Goal: Task Accomplishment & Management: Manage account settings

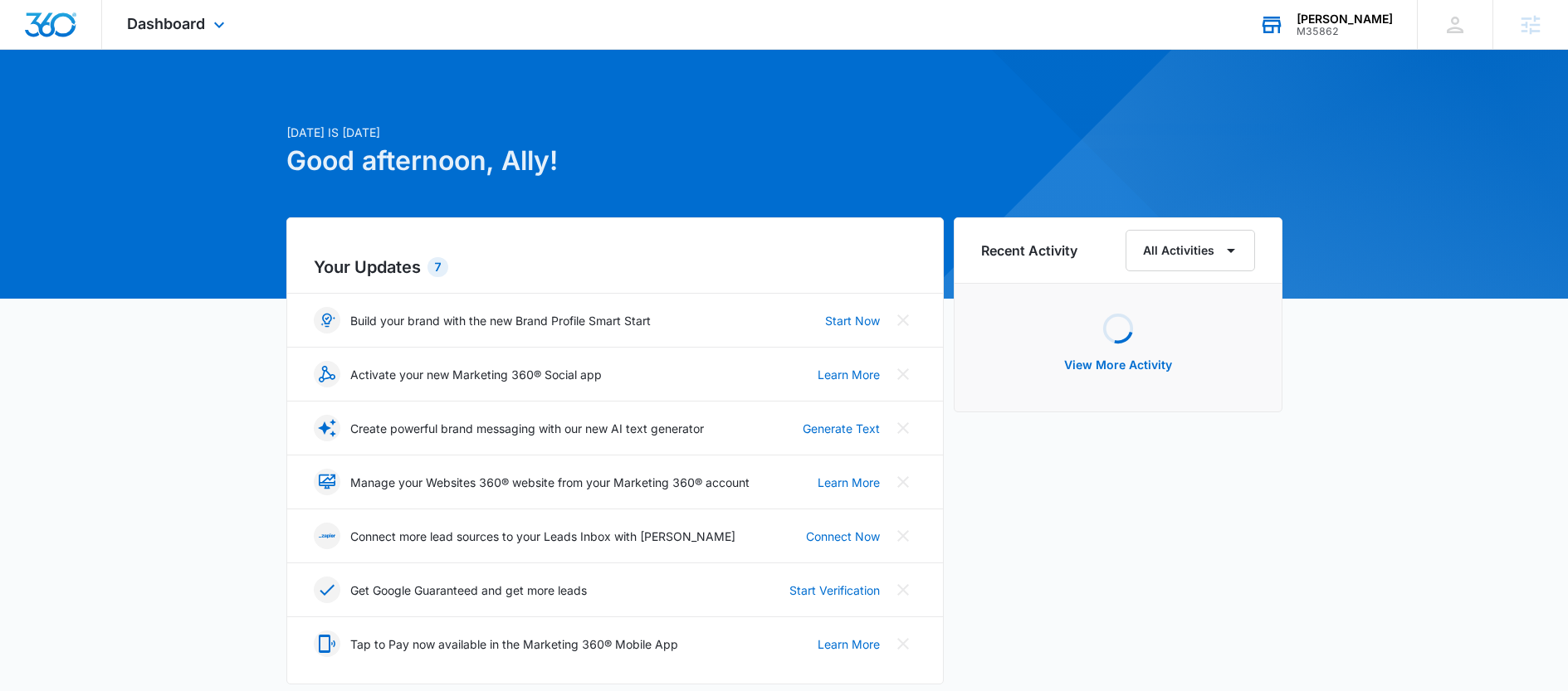
click at [1366, 20] on div "[PERSON_NAME]" at bounding box center [1344, 19] width 96 height 13
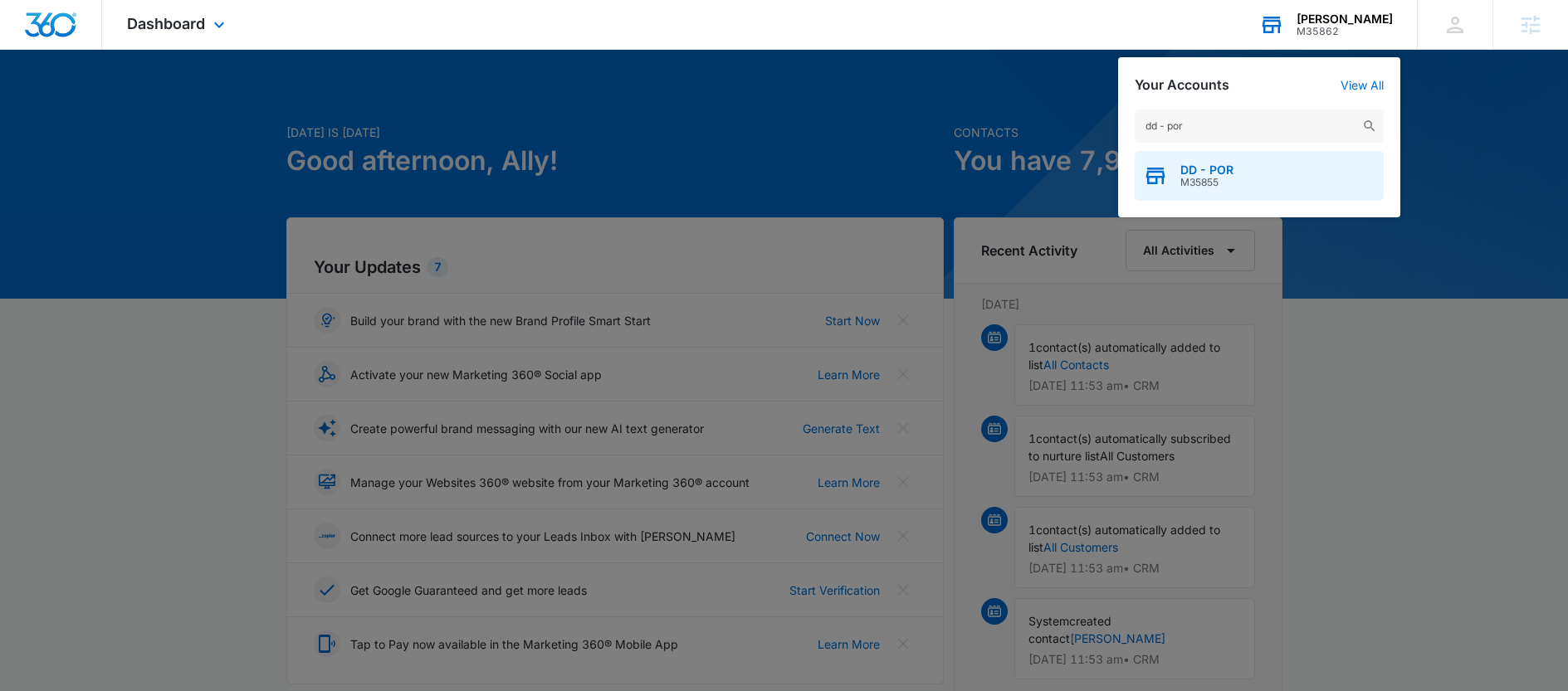
type input "dd - por"
click at [1255, 164] on div "DD - POR M35855" at bounding box center [1259, 175] width 249 height 49
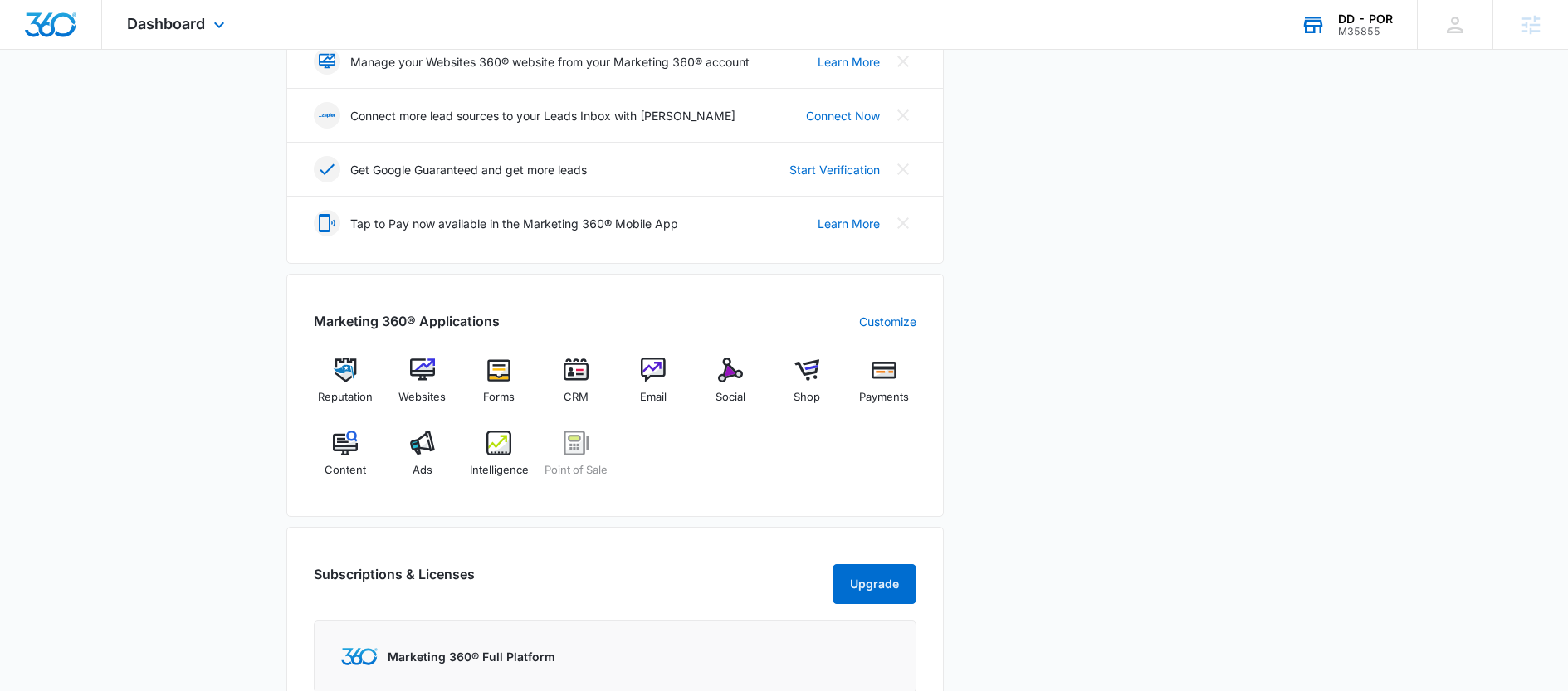
scroll to position [603, 0]
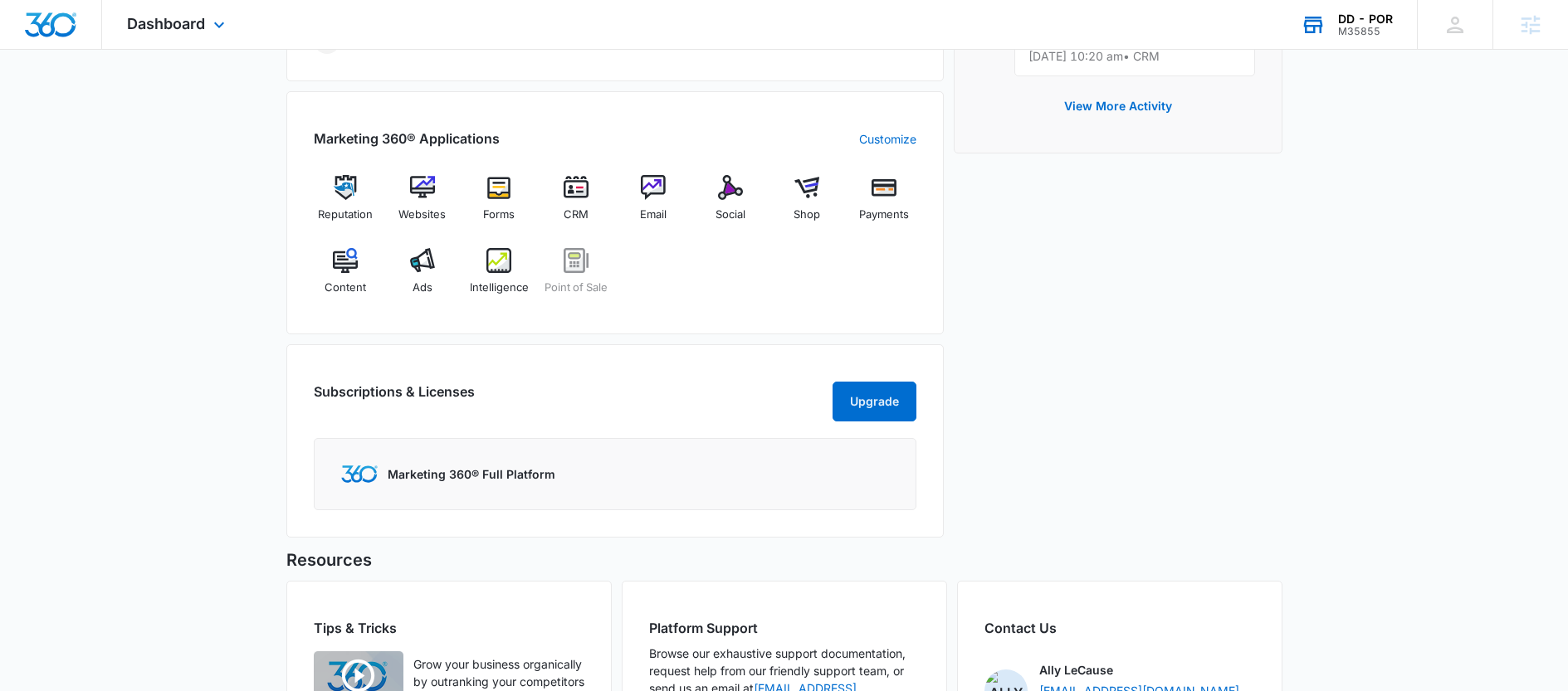
click at [770, 331] on div "Marketing 360® Applications Customize Reputation Websites Forms CRM Email Socia…" at bounding box center [615, 212] width 658 height 243
click at [625, 280] on div "Reputation Websites Forms CRM Email Social Shop Payments Content Ads Intelligen…" at bounding box center [615, 241] width 603 height 132
click at [415, 257] on img at bounding box center [422, 260] width 25 height 25
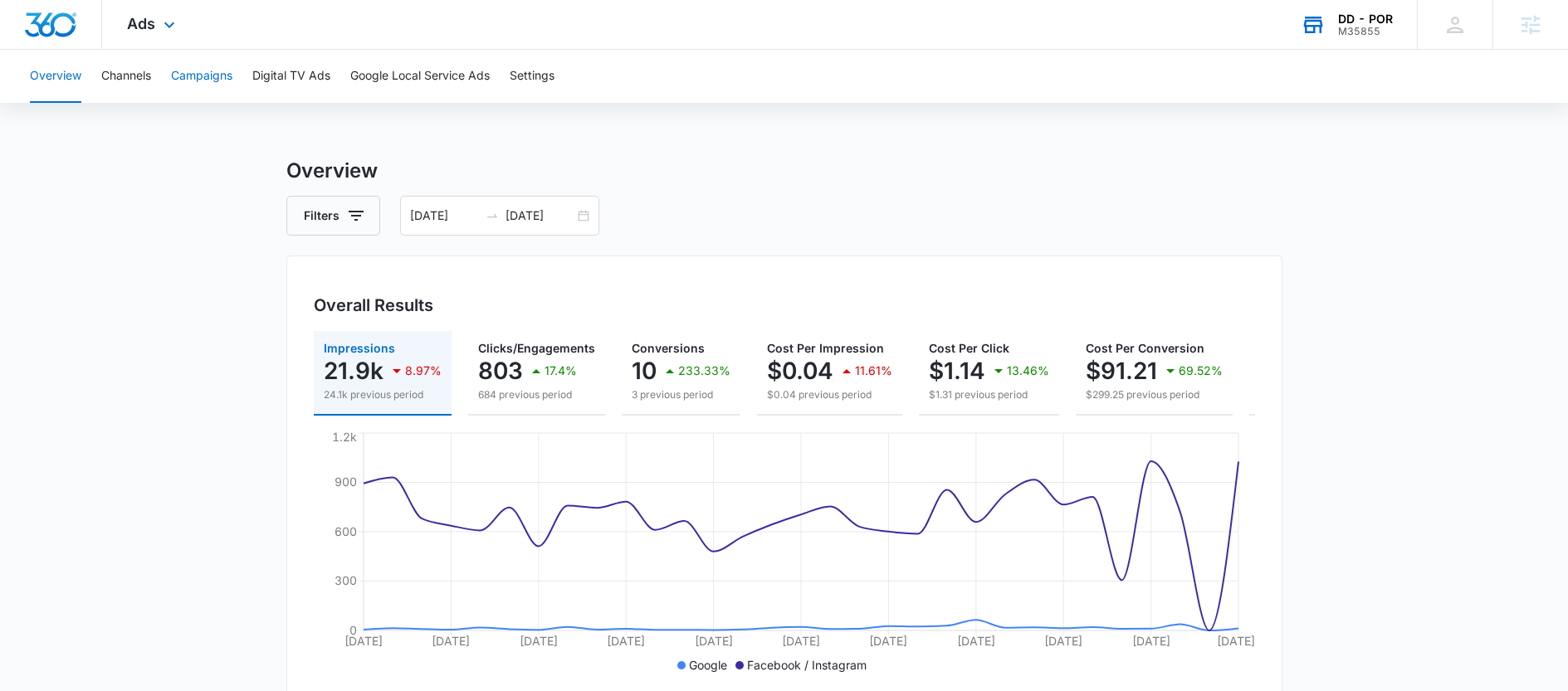
click at [221, 80] on button "Campaigns" at bounding box center [202, 75] width 61 height 53
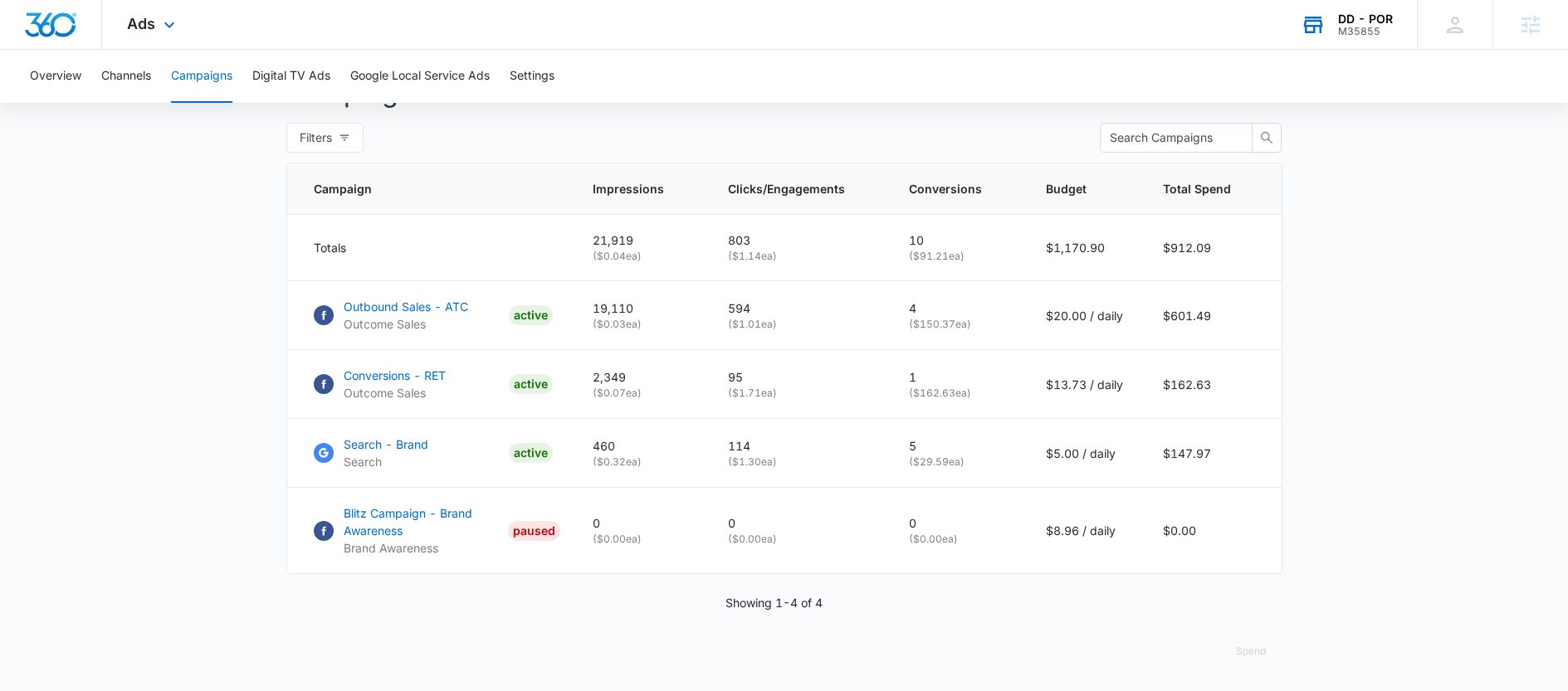
scroll to position [659, 0]
click at [277, 594] on main "Campaigns Filters 09/13/2025 10/13/2025 Overall Results Impressions 21.9k 8.97%…" at bounding box center [784, 101] width 1568 height 1183
click at [936, 454] on p "( $29.59 ea)" at bounding box center [958, 462] width 97 height 15
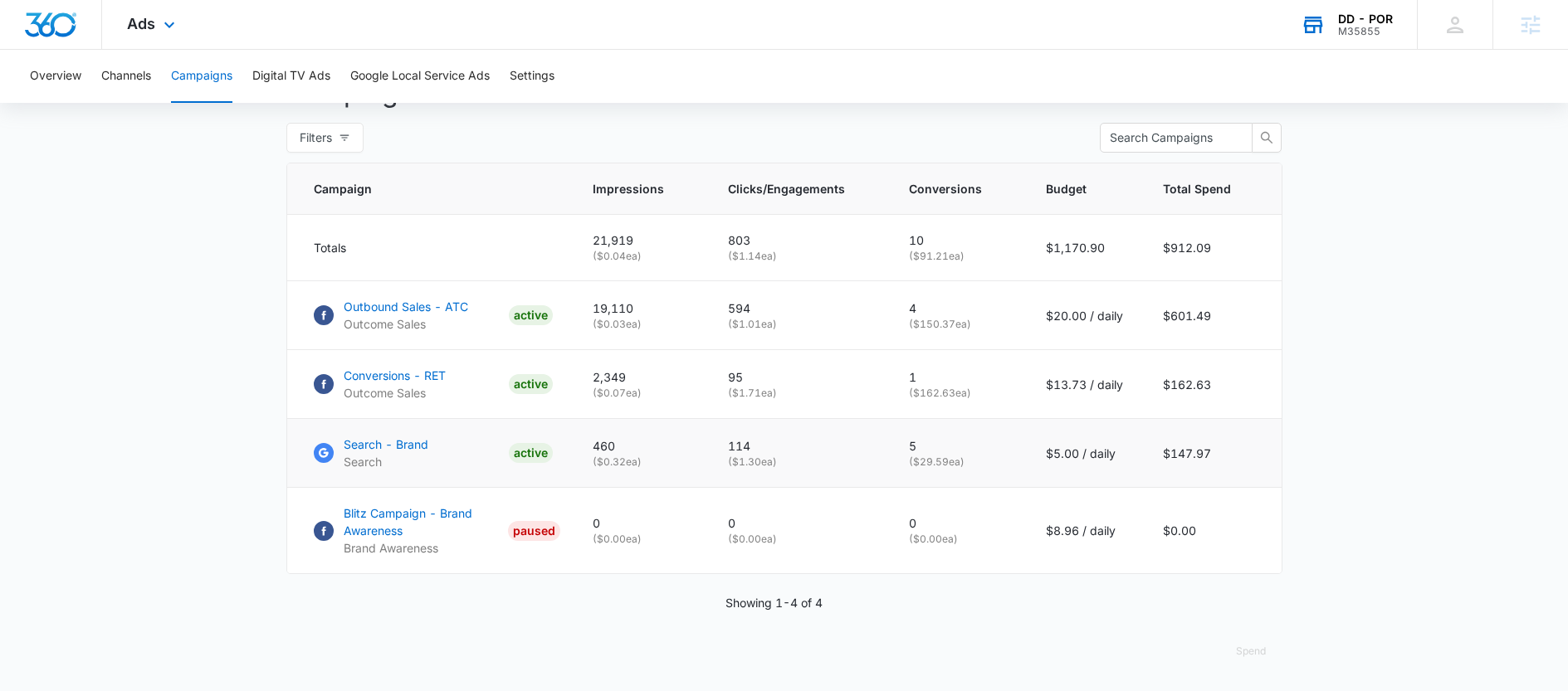
click at [1023, 457] on td "5 ( $29.59 ea)" at bounding box center [957, 454] width 137 height 69
